Goal: Transaction & Acquisition: Purchase product/service

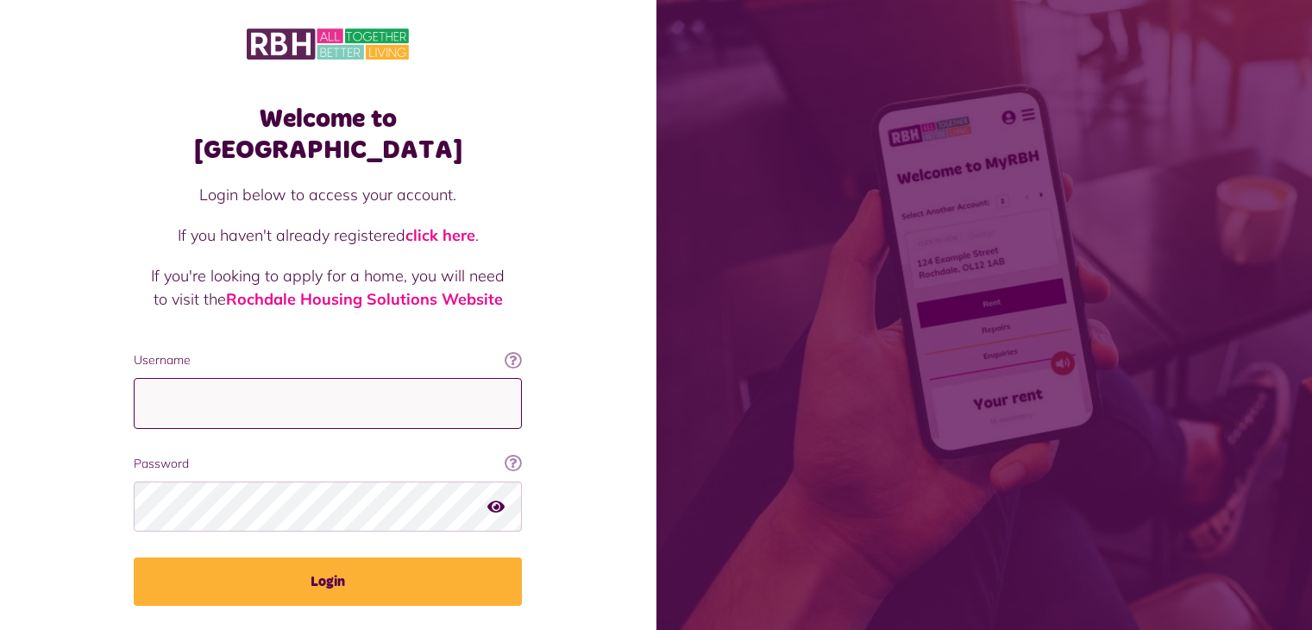
drag, startPoint x: 0, startPoint y: 0, endPoint x: 285, endPoint y: 377, distance: 472.2
click at [285, 378] on input "Username" at bounding box center [328, 403] width 388 height 51
type input "**********"
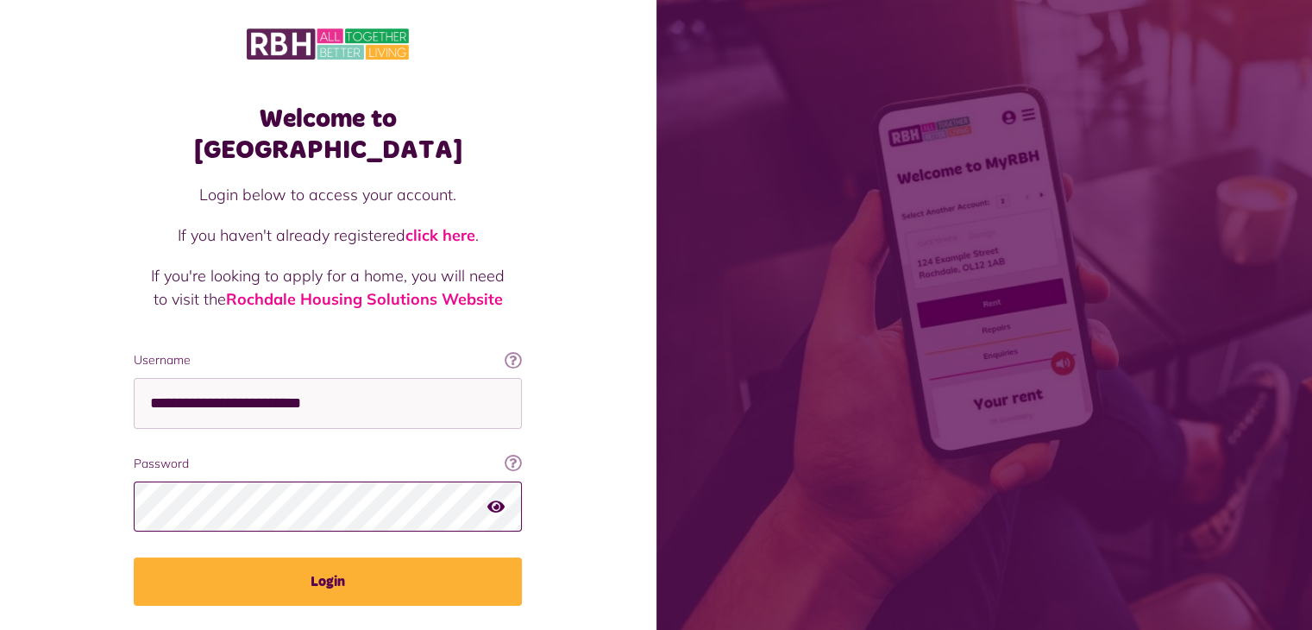
click at [134, 557] on button "Login" at bounding box center [328, 581] width 388 height 48
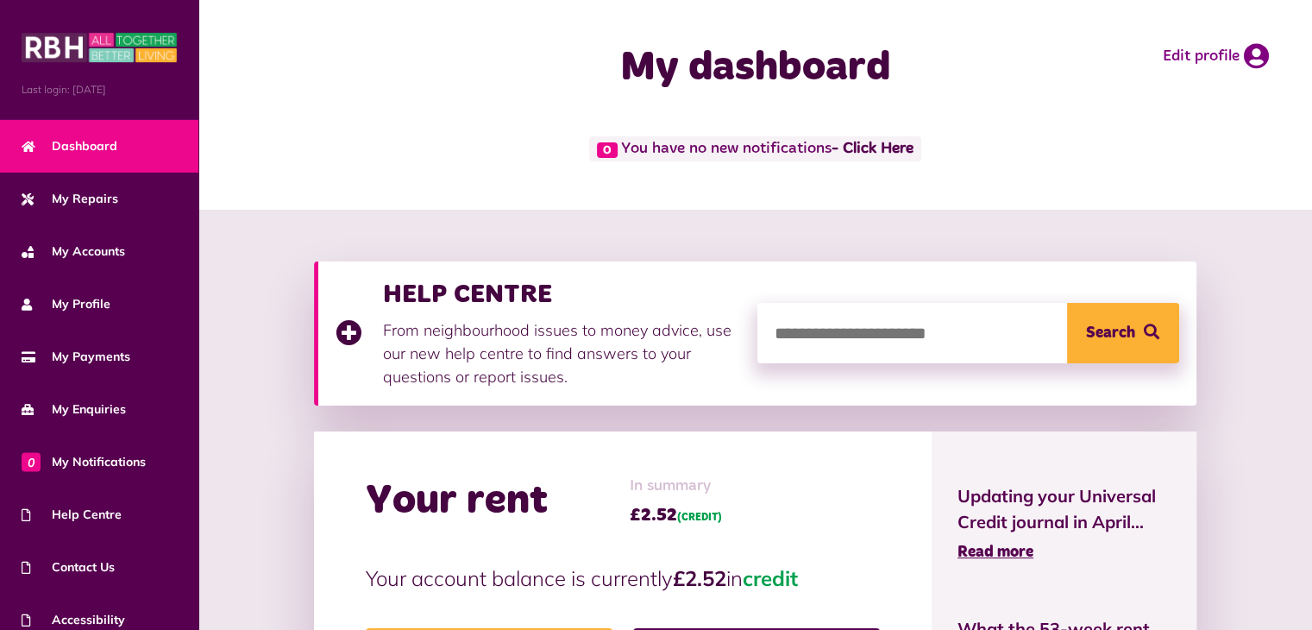
scroll to position [86, 0]
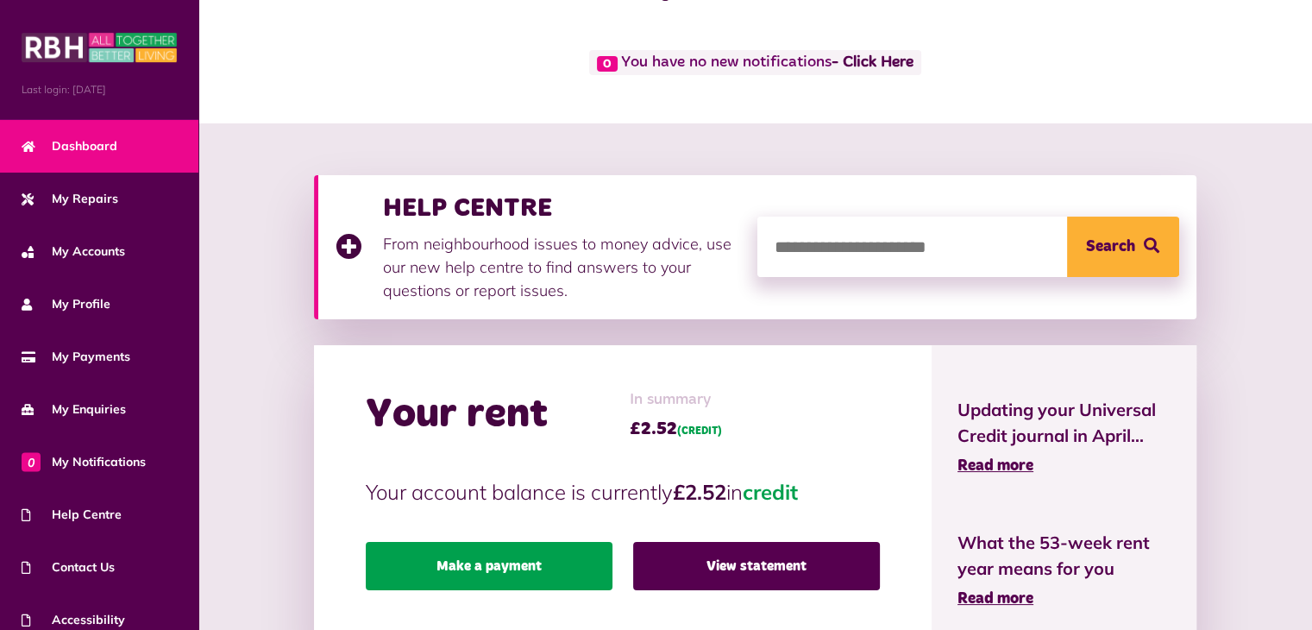
click at [555, 558] on link "Make a payment" at bounding box center [489, 566] width 247 height 48
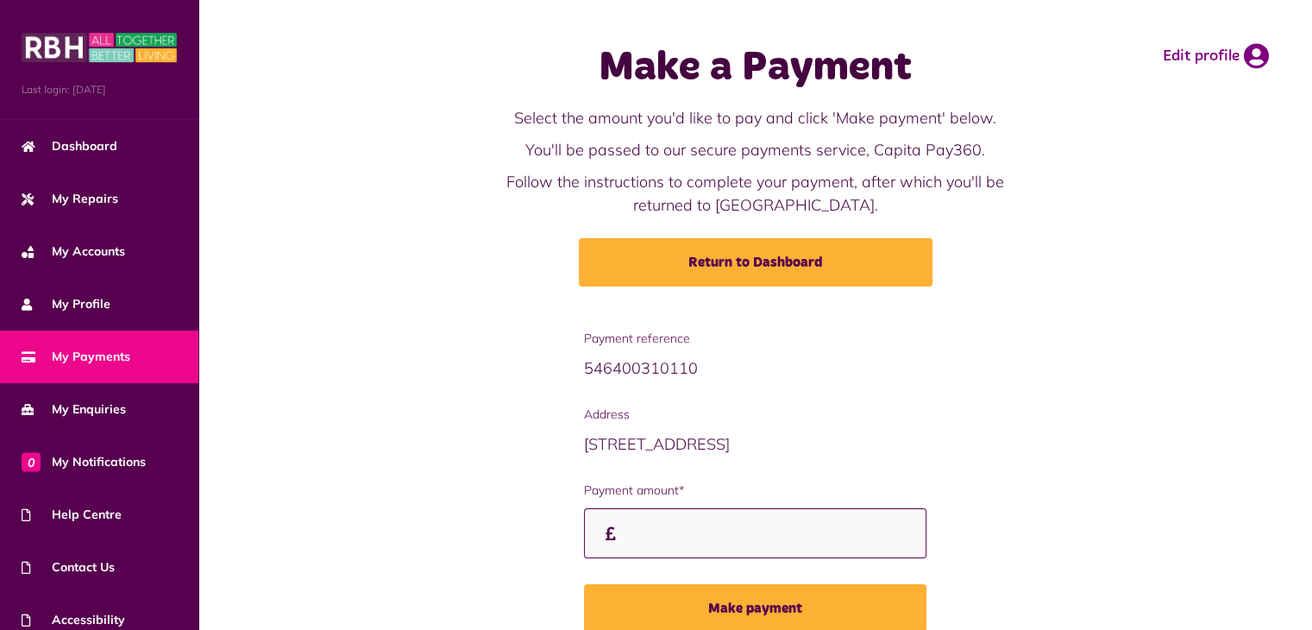
click at [631, 542] on input "Payment amount*" at bounding box center [755, 533] width 342 height 51
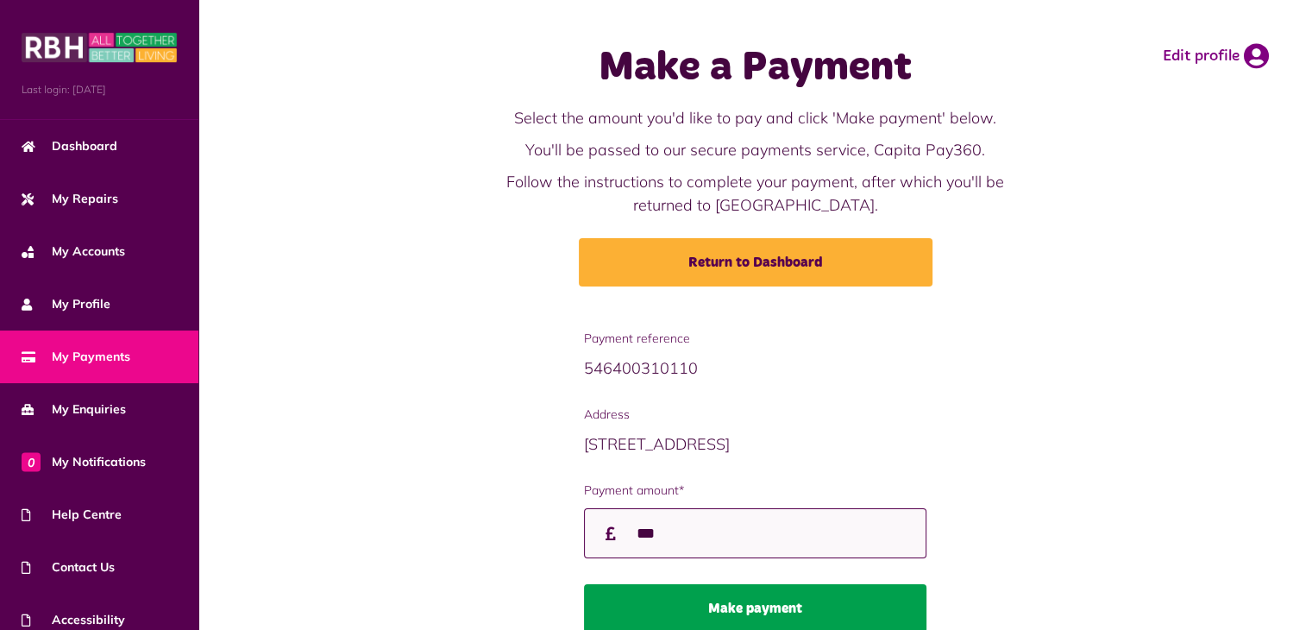
type input "***"
click at [664, 599] on button "Make payment" at bounding box center [755, 608] width 342 height 48
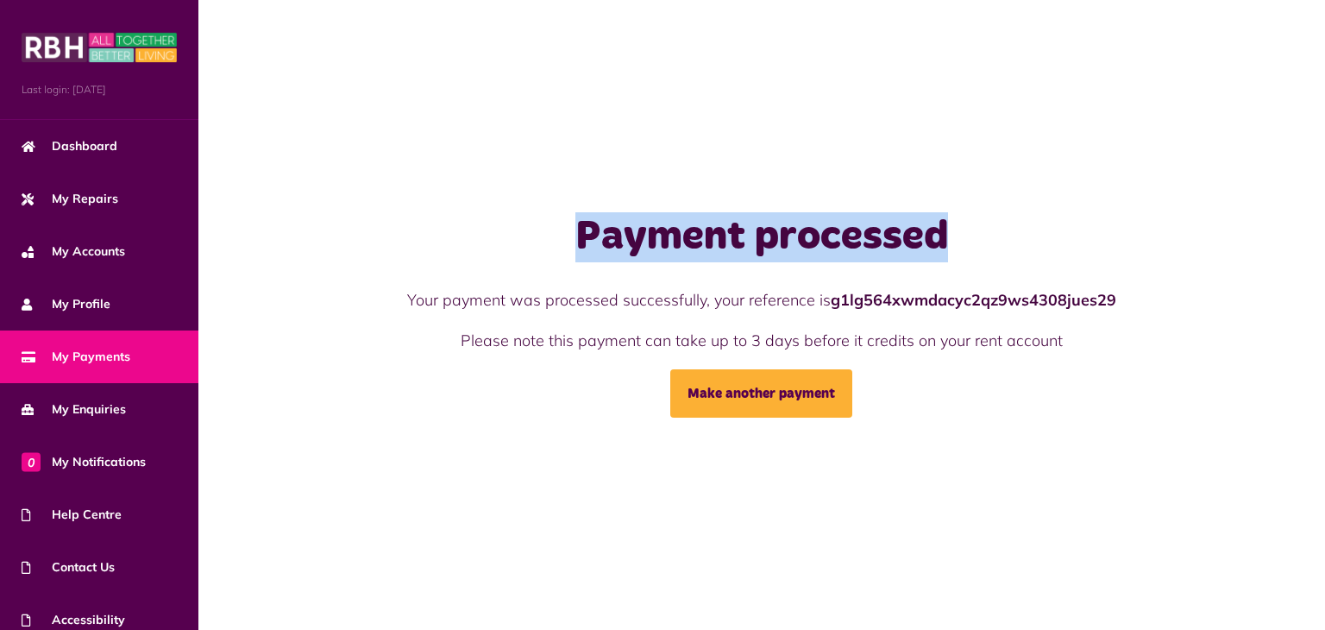
drag, startPoint x: 952, startPoint y: 245, endPoint x: 581, endPoint y: 256, distance: 371.0
click at [581, 256] on h1 "Payment processed" at bounding box center [761, 237] width 767 height 50
